Goal: Information Seeking & Learning: Understand process/instructions

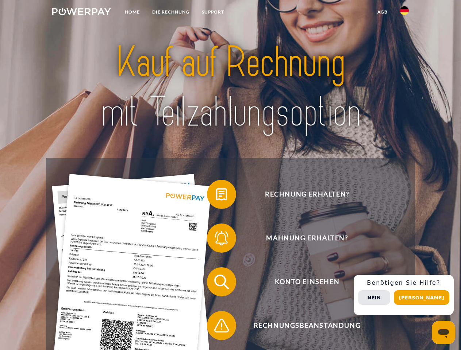
click at [81, 13] on img at bounding box center [81, 11] width 59 height 7
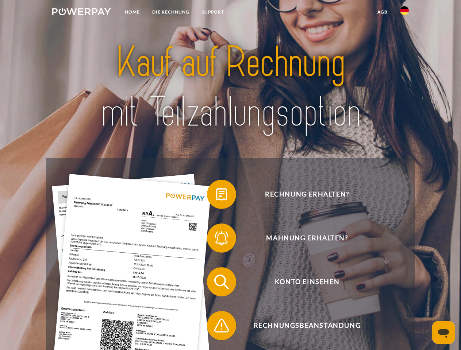
click at [404, 13] on img at bounding box center [404, 10] width 9 height 9
click at [382, 12] on link "agb" at bounding box center [382, 11] width 23 height 13
click at [216, 196] on span at bounding box center [210, 194] width 36 height 36
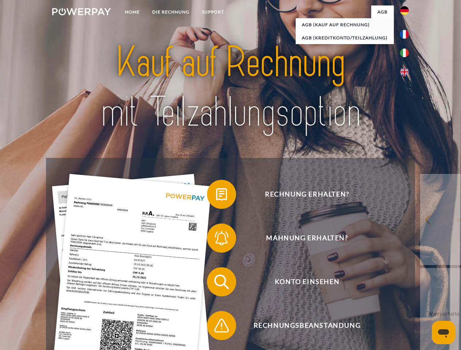
click at [216, 240] on span at bounding box center [210, 238] width 36 height 36
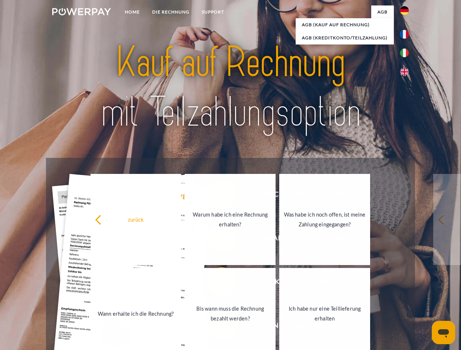
click at [216, 283] on link "Bis wann muss die Rechnung bezahlt werden?" at bounding box center [230, 313] width 91 height 91
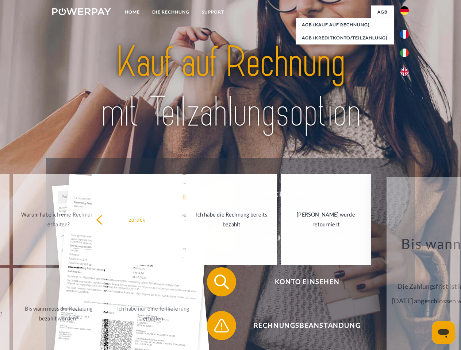
click at [216, 327] on span at bounding box center [210, 325] width 36 height 36
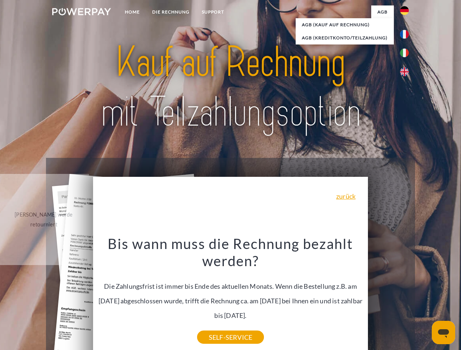
click at [406, 295] on div "Rechnung erhalten? Mahnung erhalten? Konto einsehen" at bounding box center [230, 304] width 368 height 292
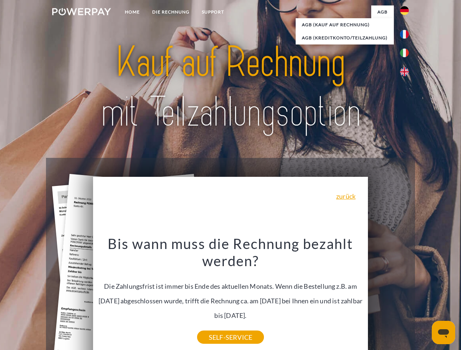
click at [388, 296] on span "Konto einsehen" at bounding box center [306, 281] width 179 height 29
click at [424, 298] on header "Home DIE RECHNUNG SUPPORT" at bounding box center [230, 252] width 461 height 504
